Goal: Task Accomplishment & Management: Complete application form

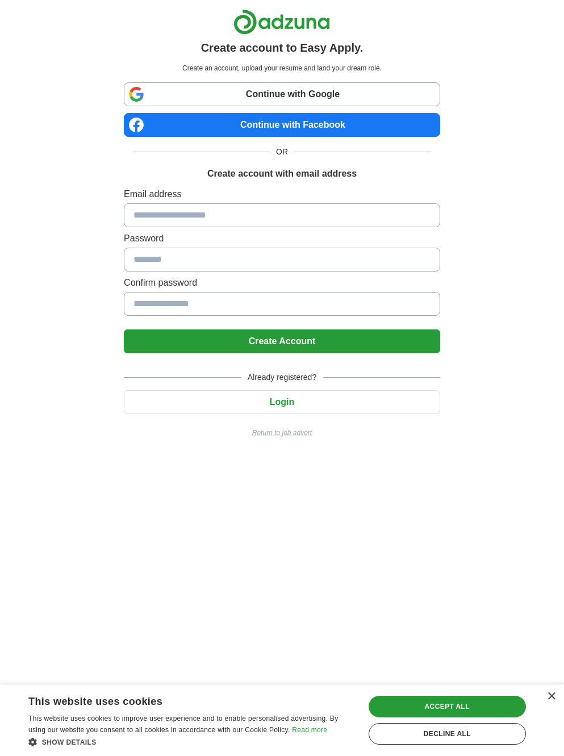
click at [250, 217] on input at bounding box center [282, 215] width 316 height 24
type input "**********"
click at [206, 260] on input at bounding box center [282, 260] width 316 height 24
click at [133, 260] on input at bounding box center [282, 260] width 316 height 24
click at [175, 306] on input at bounding box center [282, 304] width 316 height 24
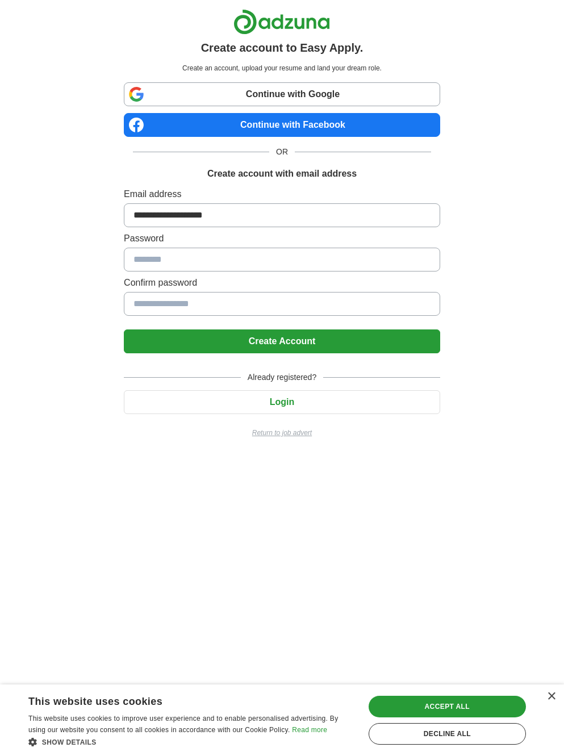
click at [165, 254] on input at bounding box center [282, 260] width 316 height 24
click at [150, 258] on input at bounding box center [282, 260] width 316 height 24
click at [474, 705] on div "Accept all" at bounding box center [447, 707] width 157 height 22
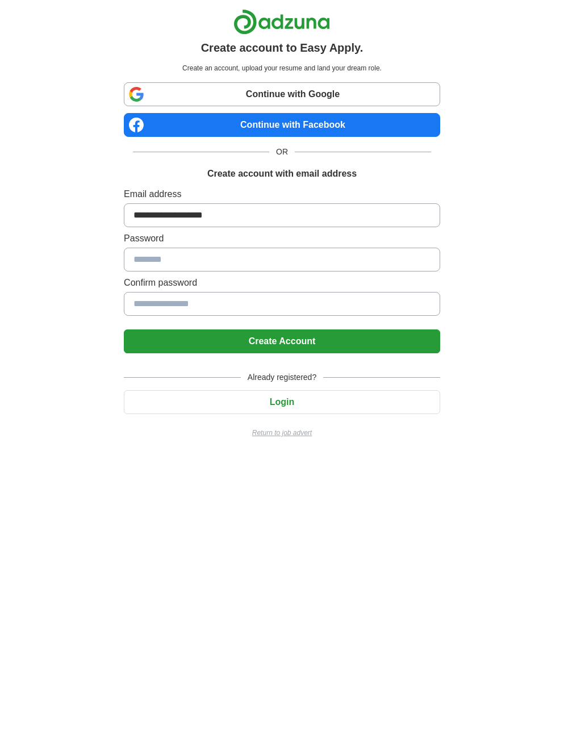
click at [155, 263] on input at bounding box center [282, 260] width 316 height 24
click at [157, 260] on input at bounding box center [282, 260] width 316 height 24
click at [243, 269] on input at bounding box center [282, 260] width 316 height 24
click at [153, 257] on input at bounding box center [282, 260] width 316 height 24
click at [249, 269] on input at bounding box center [282, 260] width 316 height 24
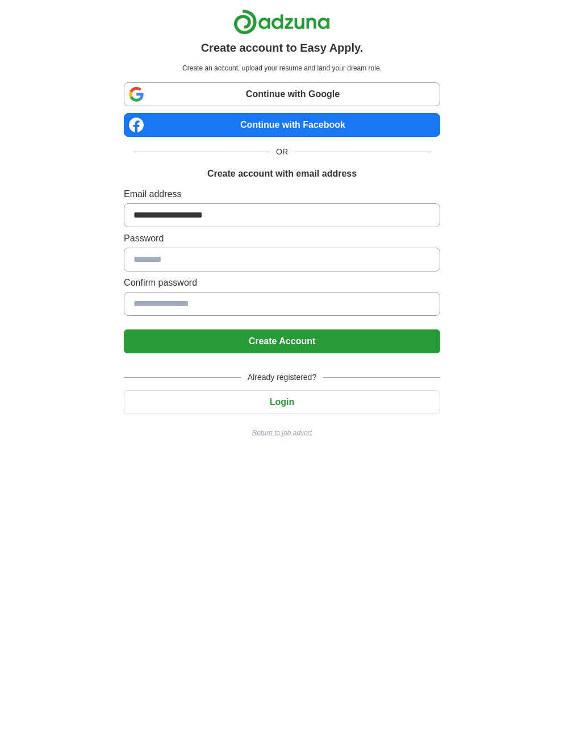
scroll to position [1, 1]
click at [286, 93] on link "Continue with Google" at bounding box center [282, 94] width 316 height 24
